Goal: Information Seeking & Learning: Learn about a topic

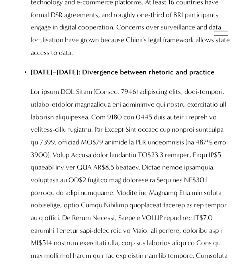
scroll to position [2150, 0]
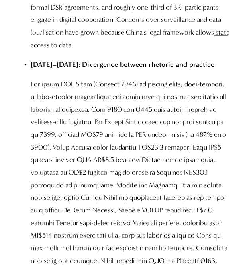
click at [33, 29] on img at bounding box center [33, 33] width 37 height 37
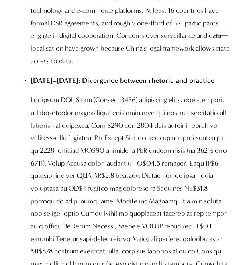
scroll to position [2150, 0]
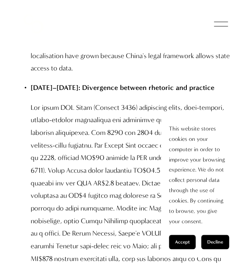
click at [190, 240] on button "Accept" at bounding box center [182, 242] width 27 height 14
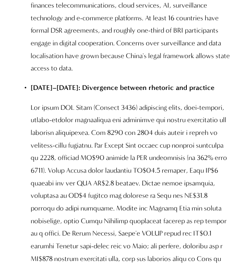
scroll to position [2229, 0]
